Goal: Find specific page/section: Find specific page/section

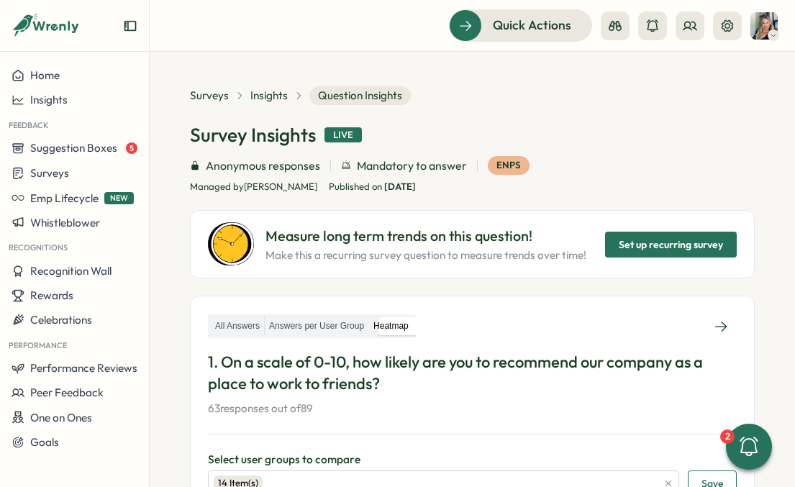
scroll to position [0, 168]
click at [207, 102] on span "Surveys" at bounding box center [209, 96] width 39 height 16
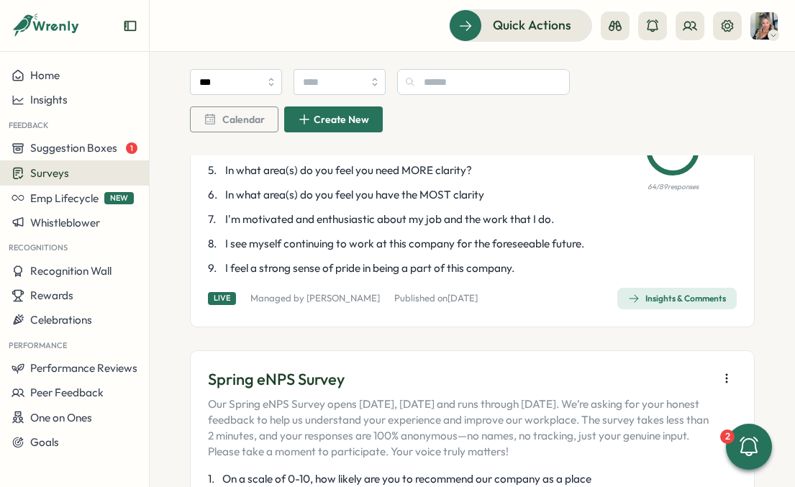
scroll to position [307, 0]
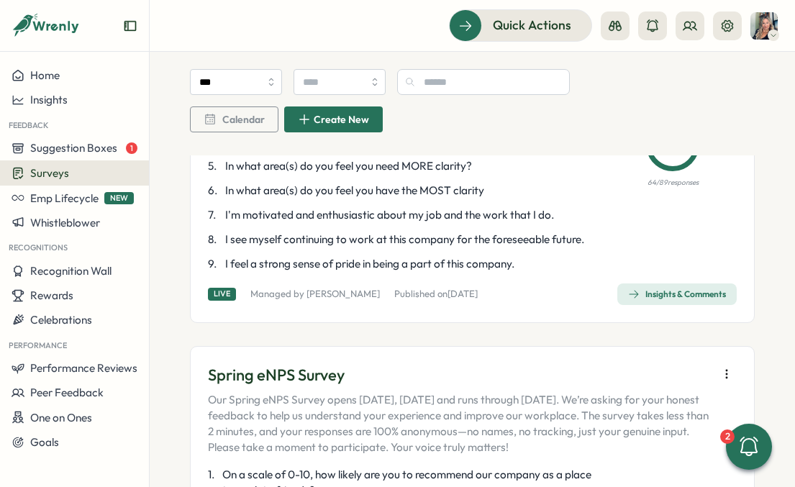
click at [674, 300] on div "Insights & Comments" at bounding box center [677, 295] width 98 height 12
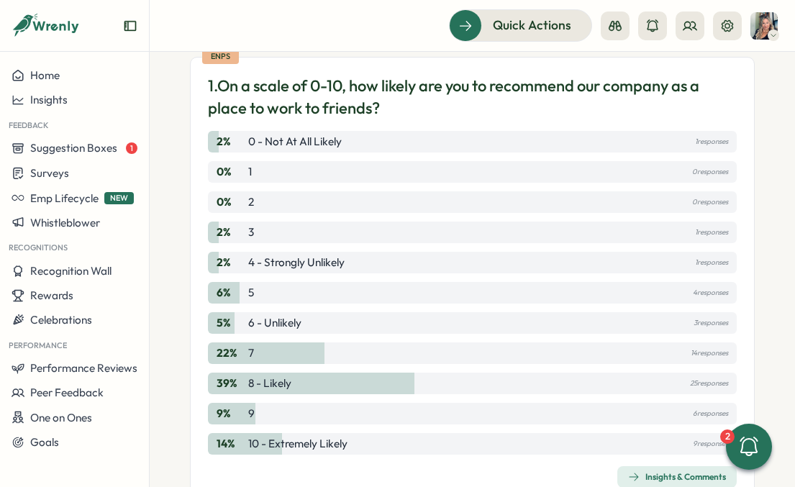
scroll to position [153, 0]
